Goal: Information Seeking & Learning: Learn about a topic

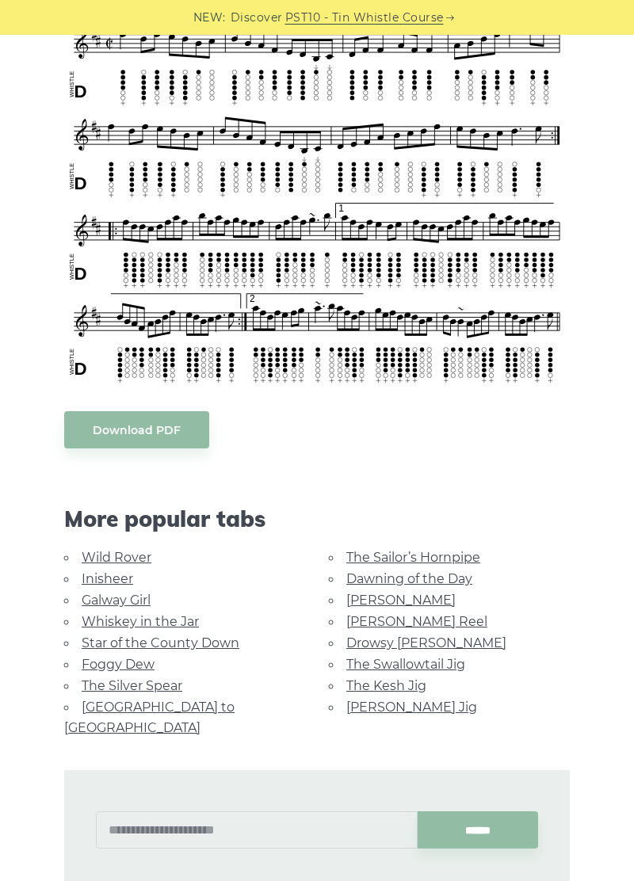
scroll to position [479, 0]
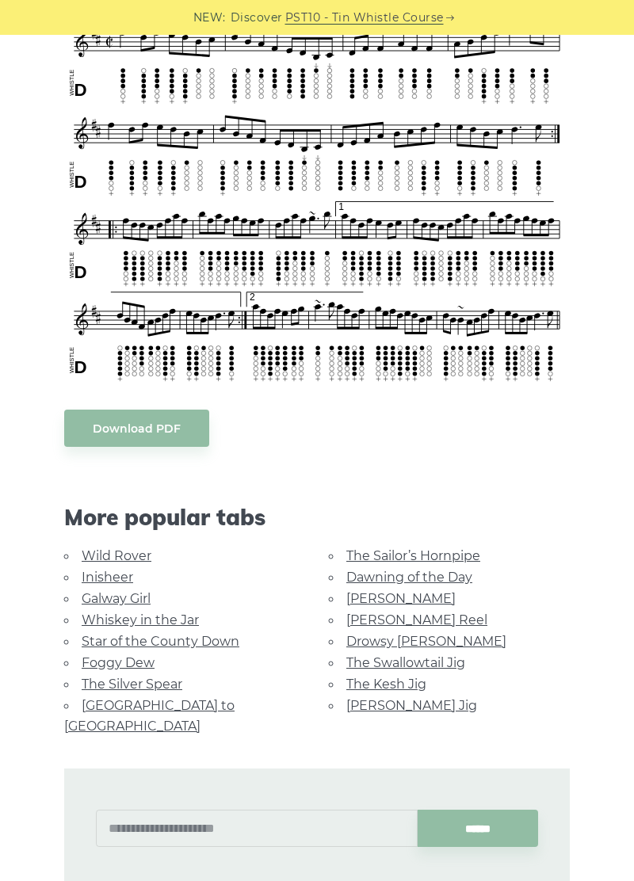
click at [145, 687] on link "The Silver Spear" at bounding box center [132, 684] width 101 height 15
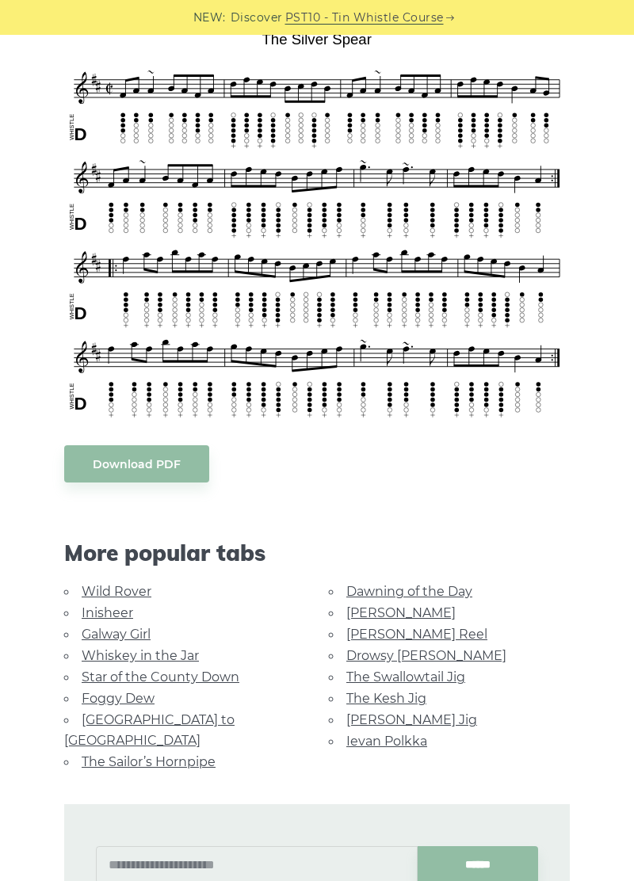
scroll to position [437, 0]
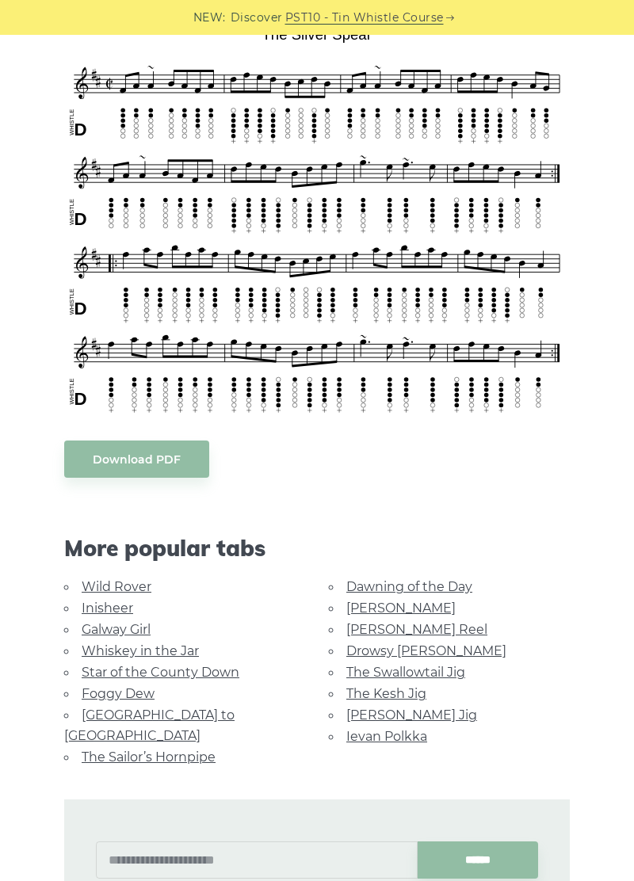
click at [367, 715] on link "[PERSON_NAME] Jig" at bounding box center [411, 715] width 131 height 15
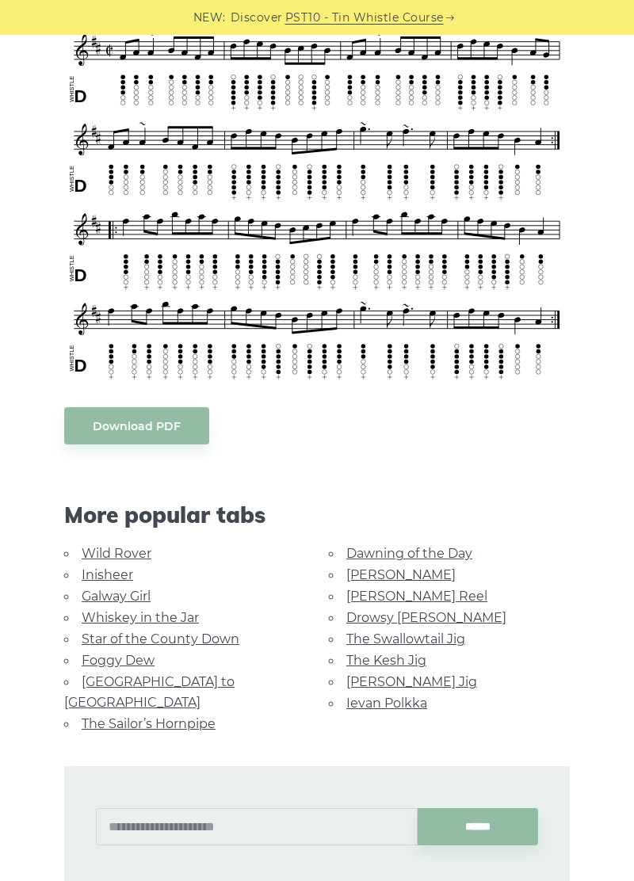
scroll to position [514, 0]
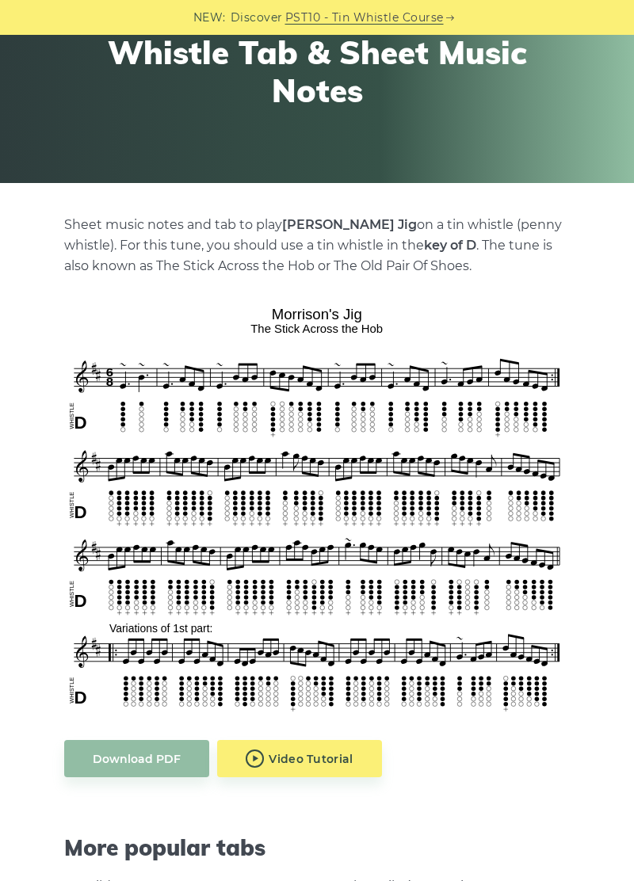
scroll to position [243, 0]
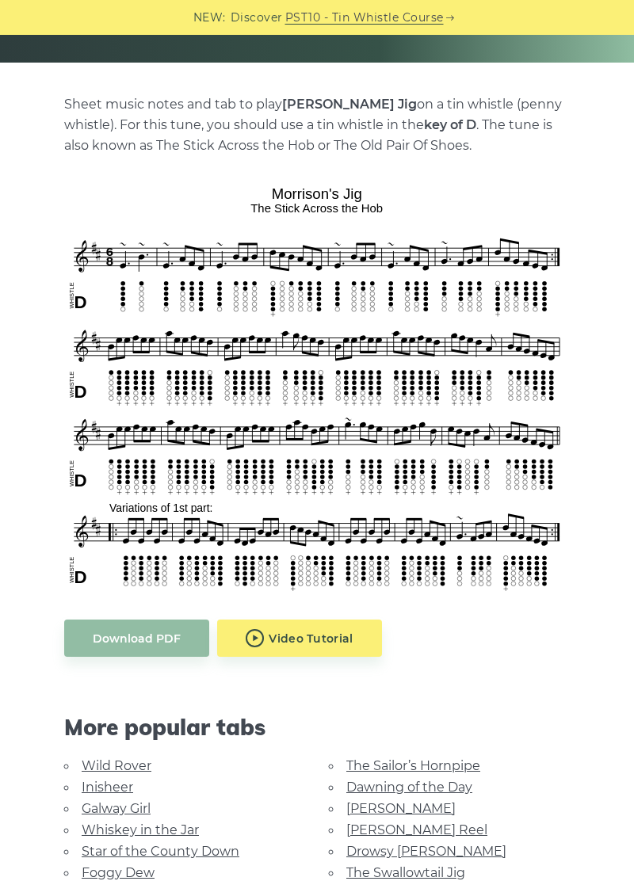
click at [387, 881] on link "The Kesh Jig" at bounding box center [386, 894] width 80 height 15
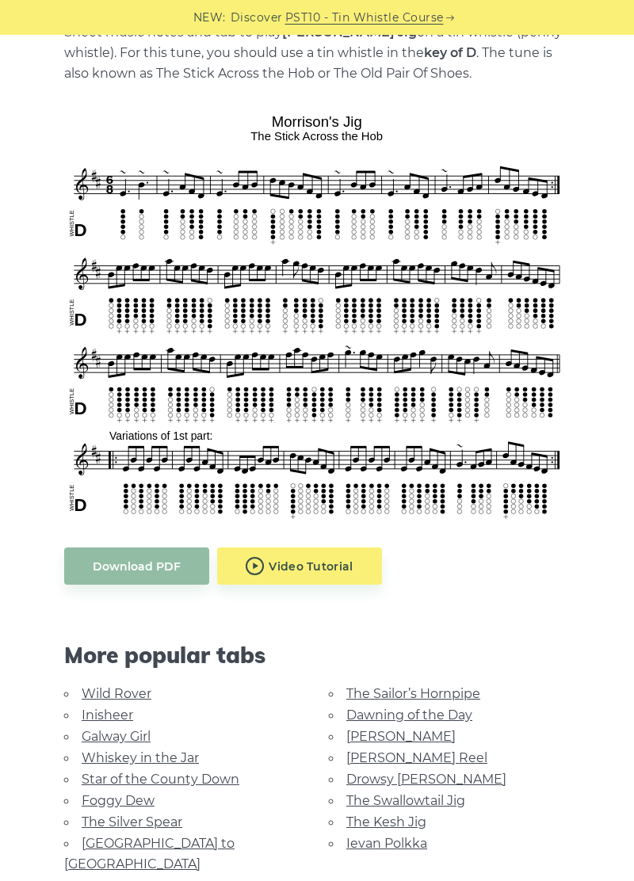
scroll to position [375, 0]
